Goal: Transaction & Acquisition: Purchase product/service

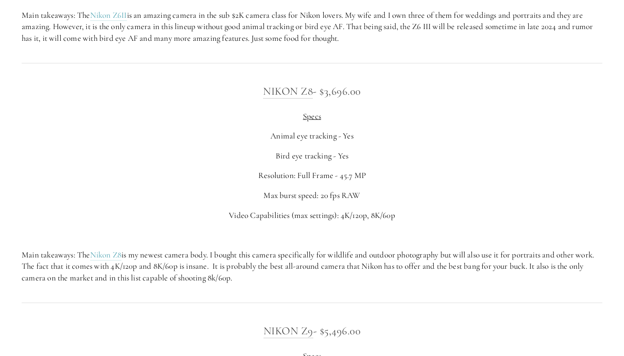
scroll to position [1599, 0]
click at [559, 9] on p "Main takeaways: The Nikon Z6II is an amazing camera in the sub $2K camera class…" at bounding box center [312, 26] width 581 height 35
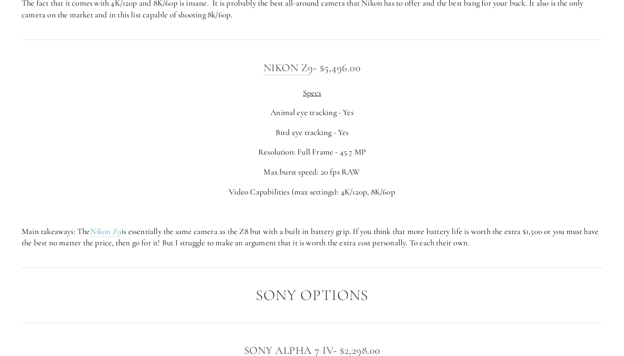
scroll to position [1887, 0]
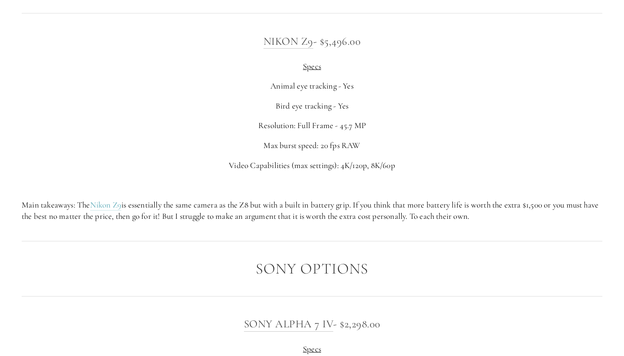
drag, startPoint x: 578, startPoint y: 41, endPoint x: 566, endPoint y: 20, distance: 24.1
click at [576, 40] on div "Nikon Z9 - $5,496.00 Specs Animal eye tracking - Yes Bird eye tracking - Yes Re…" at bounding box center [312, 128] width 581 height 190
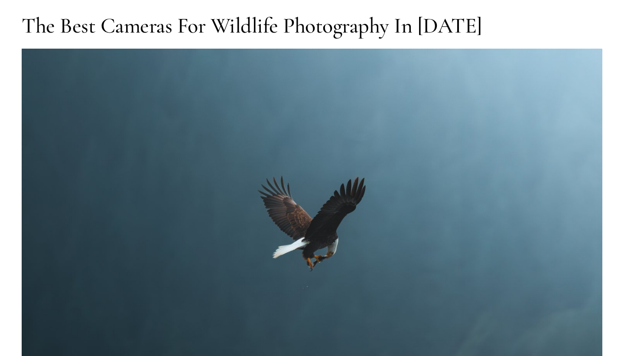
scroll to position [52, 0]
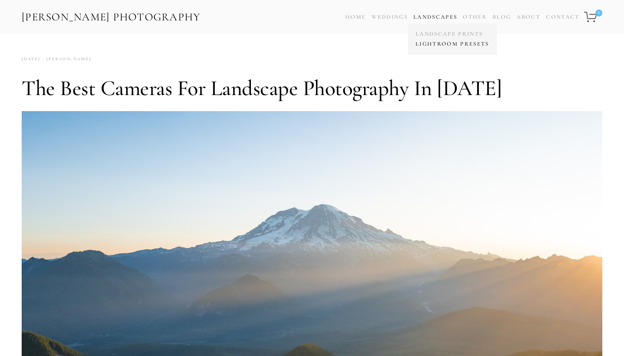
click at [455, 43] on link "Lightroom Presets" at bounding box center [453, 44] width 78 height 10
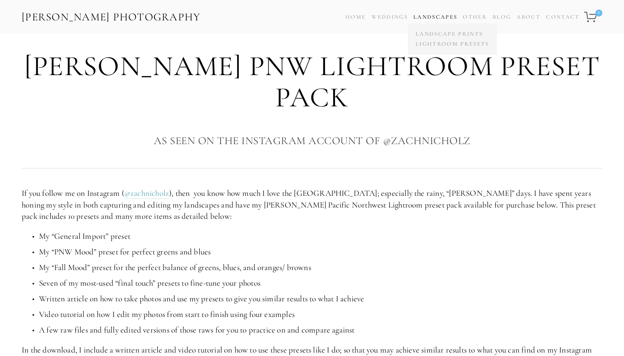
click at [448, 29] on span "Landscape Prints Lightroom Presets" at bounding box center [452, 38] width 89 height 31
click at [448, 31] on link "Landscape Prints" at bounding box center [453, 34] width 78 height 10
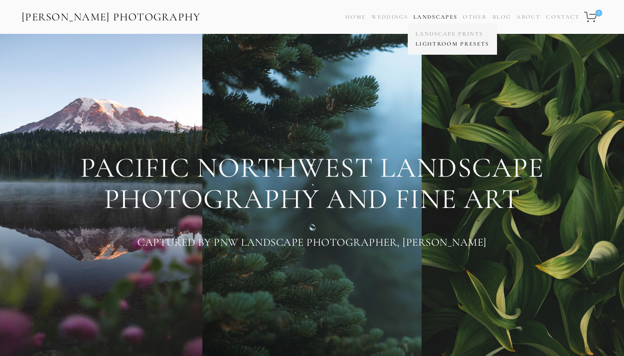
drag, startPoint x: 444, startPoint y: 35, endPoint x: 447, endPoint y: 41, distance: 6.6
click at [447, 41] on span "Landscape Prints Lightroom Presets" at bounding box center [452, 38] width 89 height 31
click at [445, 36] on link "Landscape Prints" at bounding box center [453, 34] width 78 height 10
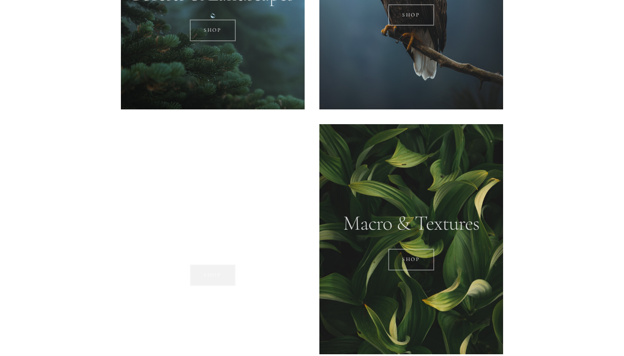
scroll to position [765, 0]
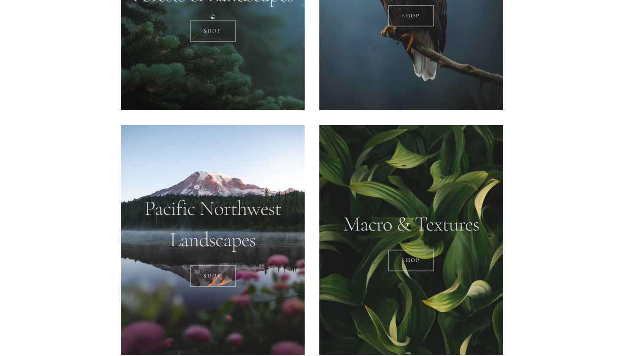
click at [419, 155] on div at bounding box center [412, 240] width 184 height 230
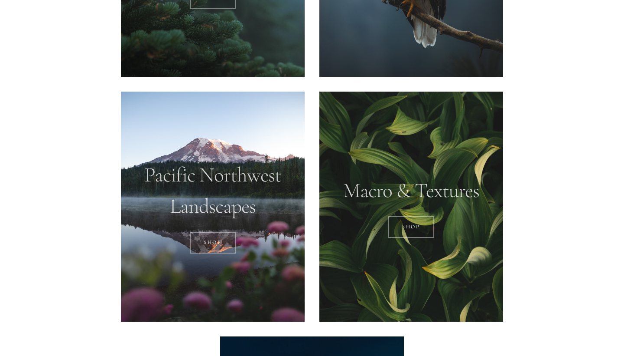
scroll to position [947, 0]
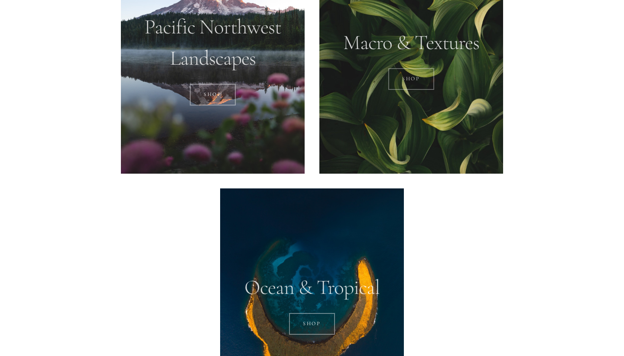
click at [410, 76] on link "Shop" at bounding box center [412, 79] width 46 height 22
click at [280, 52] on div at bounding box center [213, 59] width 184 height 230
click at [214, 90] on link "SHOP" at bounding box center [213, 95] width 46 height 22
click at [380, 209] on div at bounding box center [312, 303] width 184 height 230
click at [311, 313] on link "SHOP" at bounding box center [312, 324] width 46 height 22
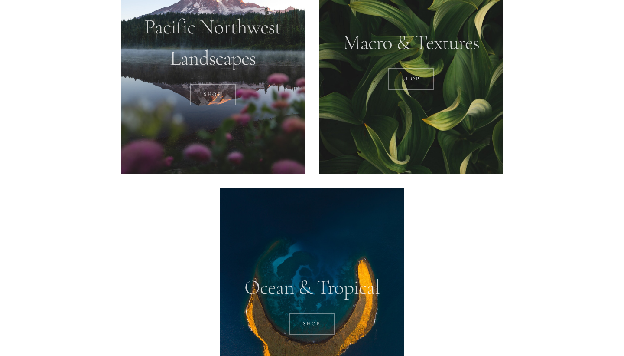
click at [331, 226] on div at bounding box center [312, 303] width 184 height 230
click at [258, 69] on div at bounding box center [213, 59] width 184 height 230
click at [223, 84] on link "SHOP" at bounding box center [213, 95] width 46 height 22
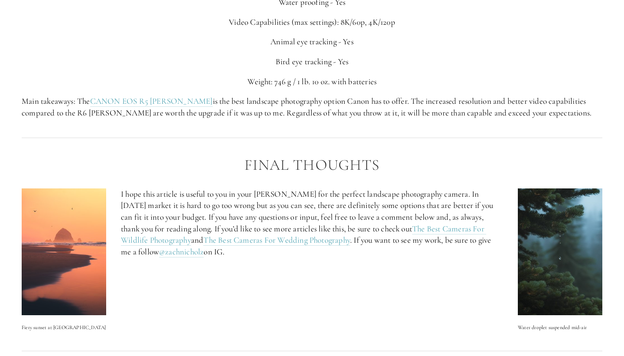
scroll to position [2735, 0]
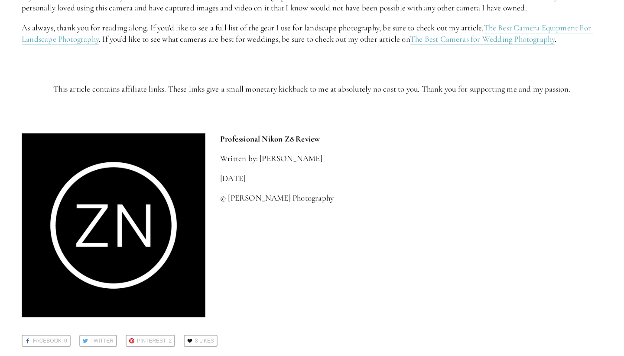
scroll to position [2184, 0]
